Goal: Task Accomplishment & Management: Manage account settings

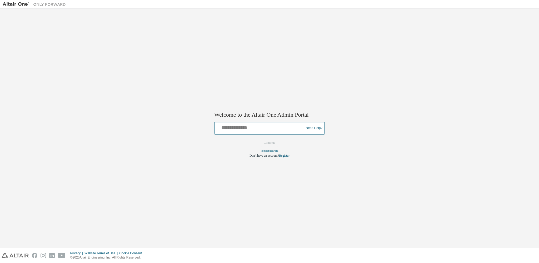
click at [265, 130] on input "text" at bounding box center [260, 127] width 87 height 8
type input "**********"
click at [273, 141] on button "Continue" at bounding box center [269, 143] width 23 height 8
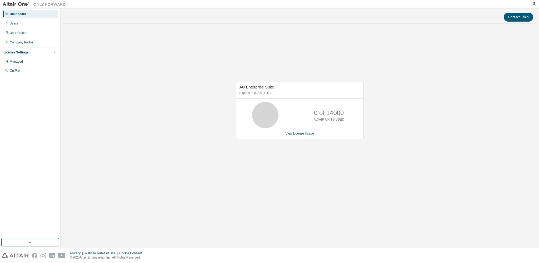
click at [419, 109] on div "AU Enterprise Suite Expires on [DATE] UTC 0 of 14000 ALTAIR UNITS USED View Lic…" at bounding box center [300, 113] width 474 height 171
